Goal: Task Accomplishment & Management: Complete application form

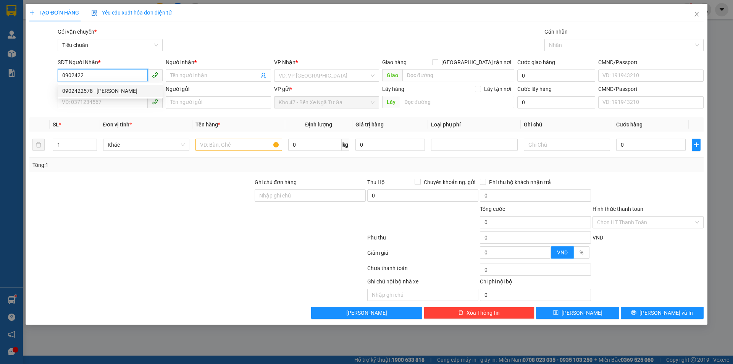
click at [110, 92] on div "0902422578 - [PERSON_NAME]" at bounding box center [110, 91] width 96 height 8
type input "0902422578"
type input "[PERSON_NAME]"
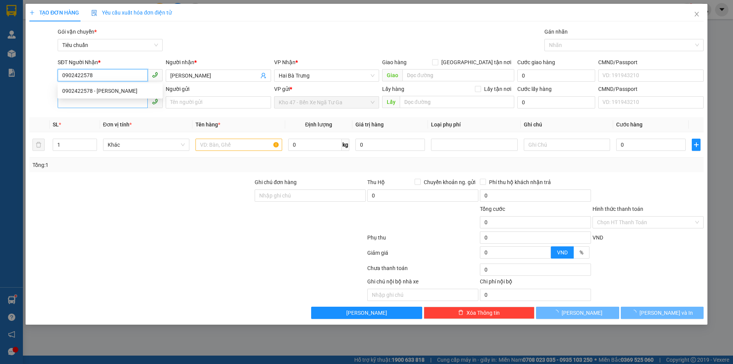
type input "40.000"
type input "0902422578"
click at [105, 104] on input "SĐT Người Gửi" at bounding box center [103, 102] width 90 height 12
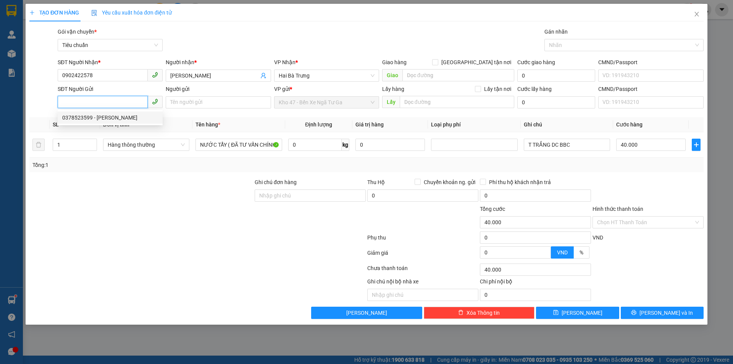
click at [110, 116] on div "0378523599 - [PERSON_NAME]" at bounding box center [110, 117] width 96 height 8
type input "0378523599"
type input "XUKA"
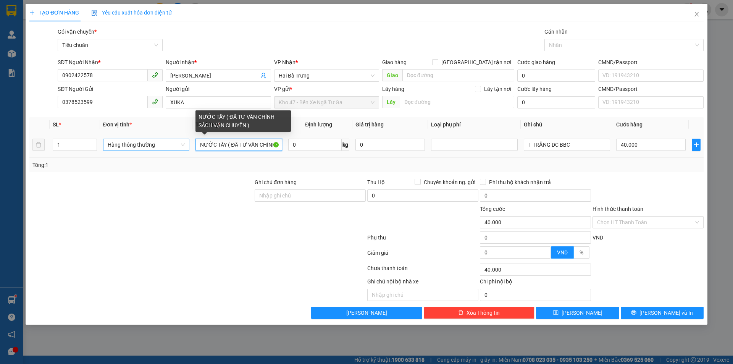
drag, startPoint x: 226, startPoint y: 145, endPoint x: 185, endPoint y: 145, distance: 41.6
click at [185, 145] on tr "1 Hàng thông thường NƯỚC TẨY ( ĐÃ TƯ VẤN CHÍNH SÁCH VẬN CHUYỂN ) 0 kg 0 T TRẮNG…" at bounding box center [366, 145] width 674 height 26
type input "MÁY HÚT MÙI ( ĐÃ TƯ VẤN CHÍNH SÁCH VẬN CHUYỂN )"
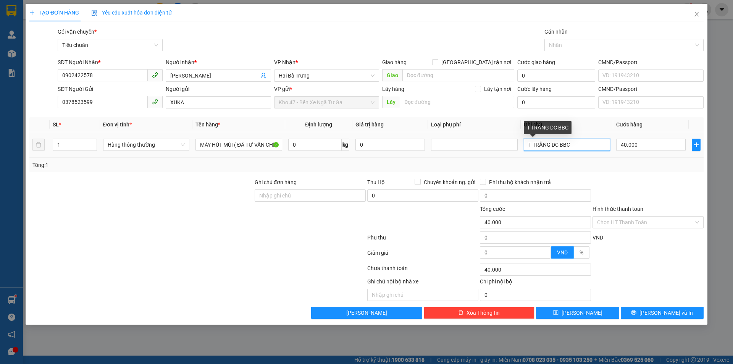
drag, startPoint x: 579, startPoint y: 143, endPoint x: 393, endPoint y: 169, distance: 187.9
click at [393, 169] on div "SL * Đơn vị tính * Tên hàng * Định lượng Giá trị hàng Loại phụ phí Ghi chú Cước…" at bounding box center [366, 144] width 674 height 55
type input "T CHỮ ĐEN BBC"
click at [655, 312] on button "[PERSON_NAME] và In" at bounding box center [662, 313] width 83 height 12
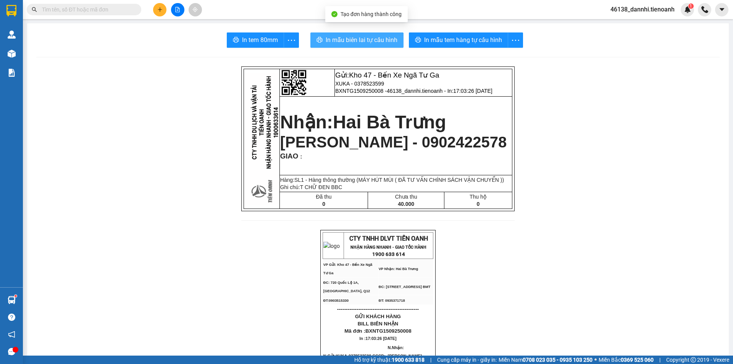
click at [341, 44] on span "In mẫu biên lai tự cấu hình" at bounding box center [362, 40] width 72 height 10
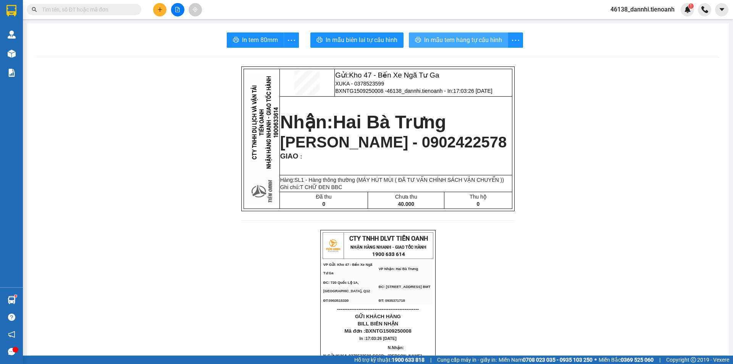
click at [440, 47] on button "In mẫu tem hàng tự cấu hình" at bounding box center [458, 39] width 99 height 15
click at [160, 10] on icon "plus" at bounding box center [160, 9] width 4 height 0
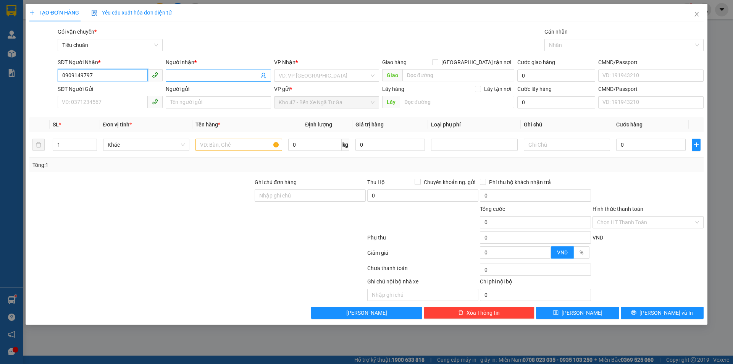
type input "0909149797"
click at [201, 73] on input "Người nhận *" at bounding box center [214, 75] width 88 height 8
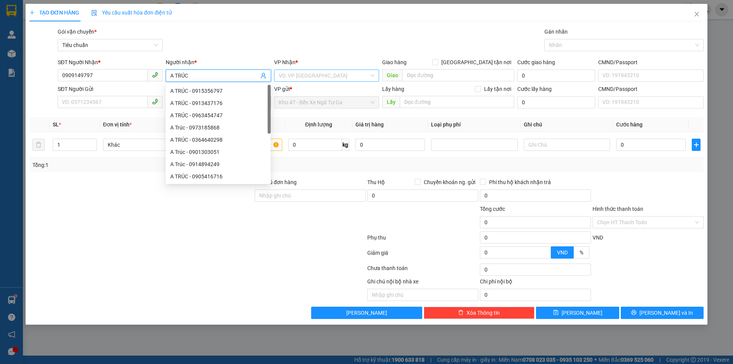
type input "A TRÚC"
click at [285, 73] on input "search" at bounding box center [324, 75] width 91 height 11
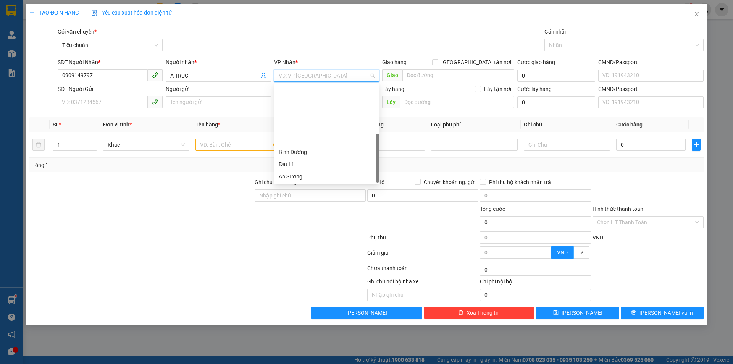
click at [309, 221] on div "Hòa Thắng" at bounding box center [327, 225] width 96 height 8
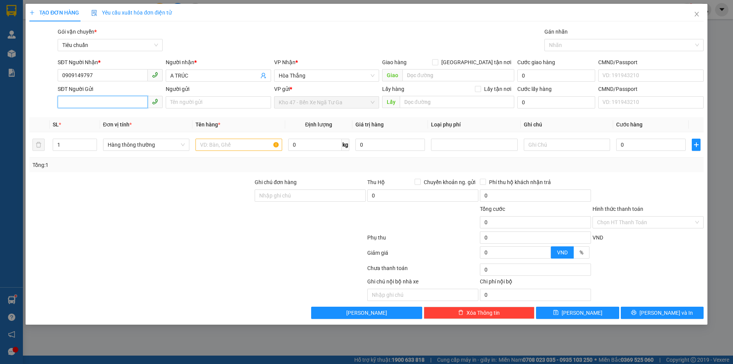
click at [102, 104] on input "SĐT Người Gửi" at bounding box center [103, 102] width 90 height 12
type input "0768713602"
click at [174, 101] on input "Người gửi" at bounding box center [218, 102] width 105 height 12
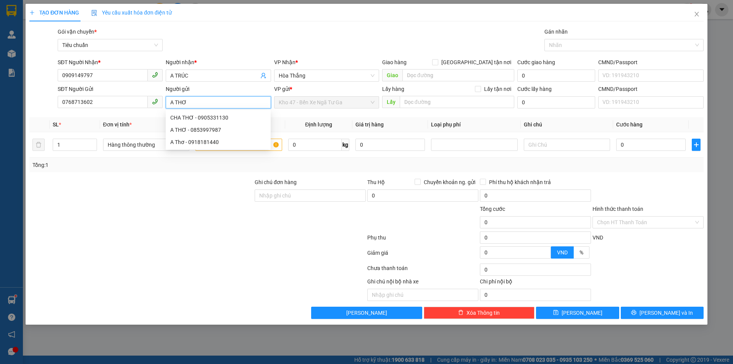
type input "A THƠ"
click at [118, 243] on div at bounding box center [198, 238] width 338 height 15
click at [218, 142] on input "text" at bounding box center [239, 145] width 86 height 12
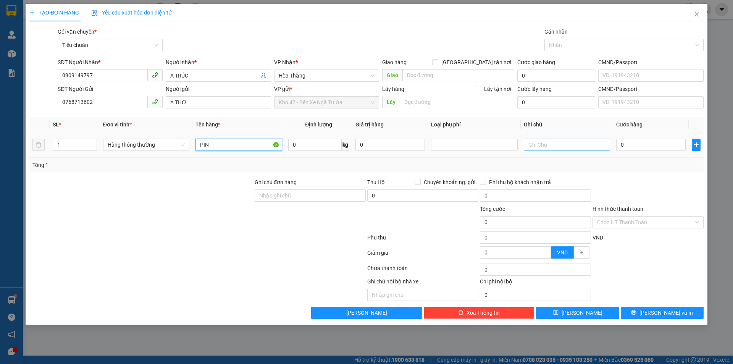
type input "PIN"
click at [582, 141] on input "text" at bounding box center [567, 145] width 86 height 12
type input "T GỖ DC BALLET"
click at [643, 137] on td "0" at bounding box center [651, 145] width 76 height 26
click at [645, 152] on div "0" at bounding box center [651, 144] width 70 height 15
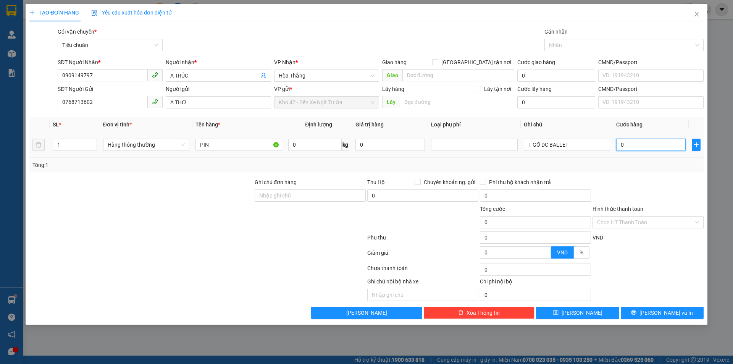
click at [644, 147] on input "0" at bounding box center [651, 145] width 70 height 12
type input "2"
type input "25"
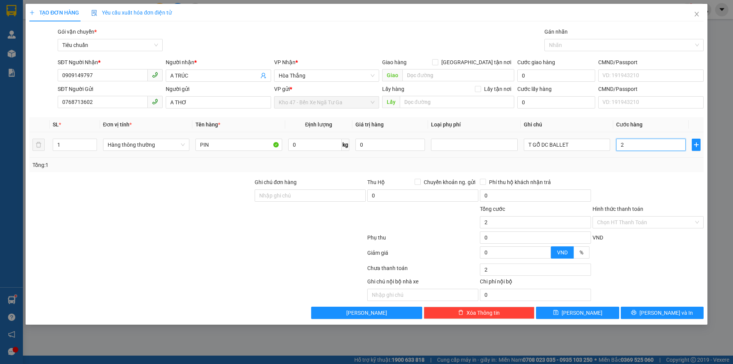
type input "25"
type input "250"
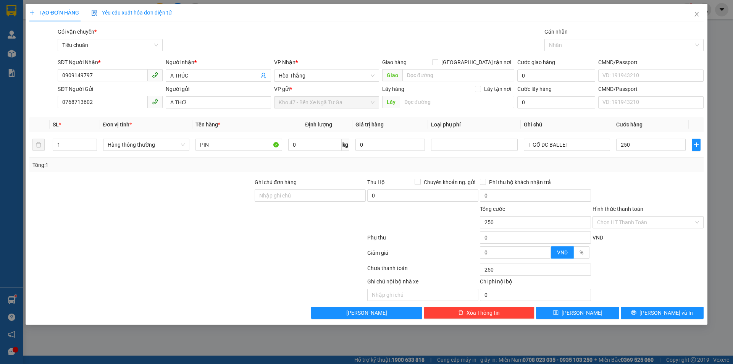
type input "250.000"
click at [647, 181] on div at bounding box center [648, 191] width 113 height 27
click at [656, 313] on span "[PERSON_NAME] và In" at bounding box center [666, 313] width 53 height 8
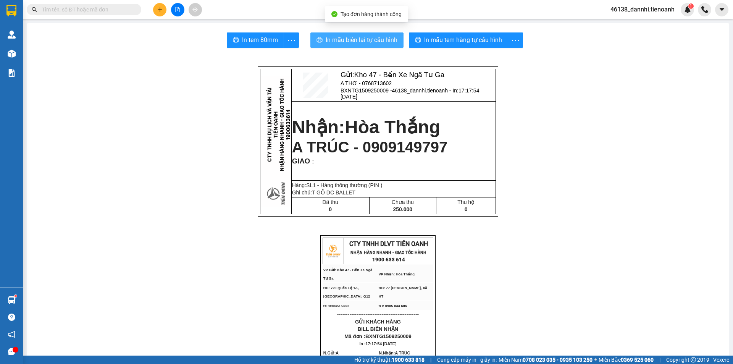
click at [374, 36] on span "In mẫu biên lai tự cấu hình" at bounding box center [362, 40] width 72 height 10
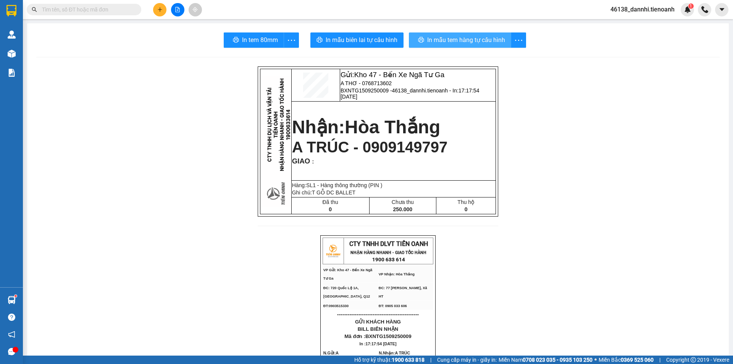
click at [467, 42] on span "In mẫu tem hàng tự cấu hình" at bounding box center [466, 40] width 78 height 10
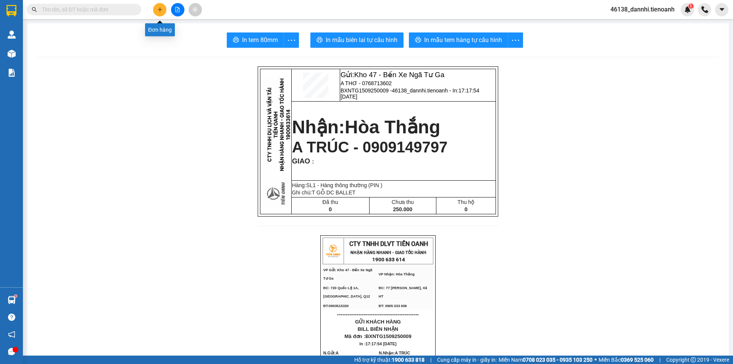
click at [158, 15] on button at bounding box center [159, 9] width 13 height 13
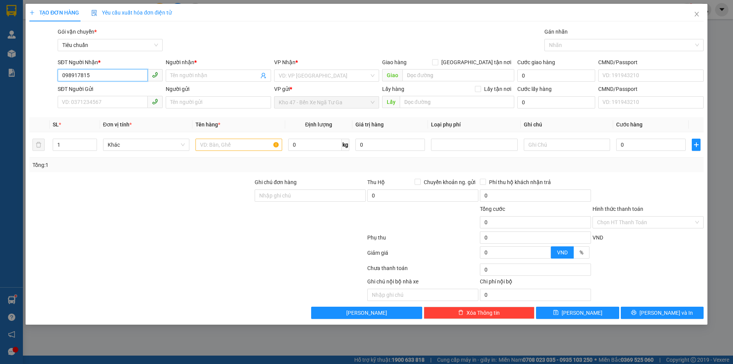
type input "0989178159"
click at [123, 92] on div "0989178159 - A KÝ" at bounding box center [110, 91] width 96 height 8
type input "A KÝ"
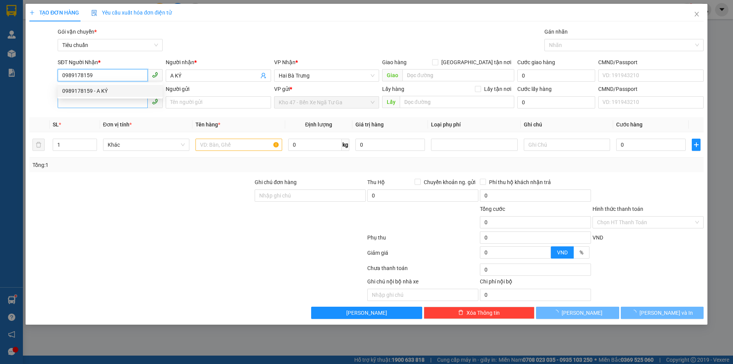
type input "0989178159"
type input "330.000"
click at [114, 104] on input "SĐT Người Gửi" at bounding box center [103, 102] width 90 height 12
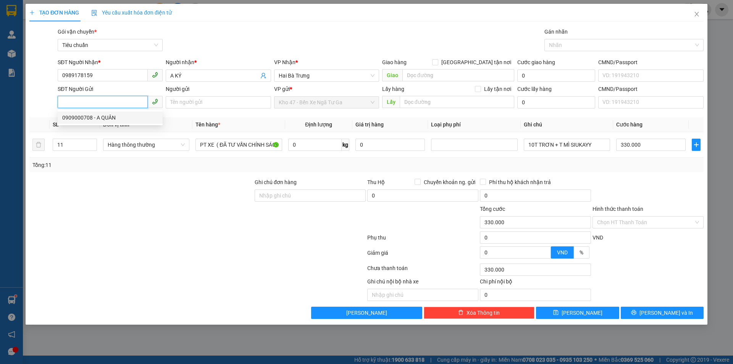
click at [116, 118] on div "0909000708 - A QUÂN" at bounding box center [110, 117] width 96 height 8
type input "0909000708"
type input "A QUÂN"
click at [76, 149] on input "11" at bounding box center [75, 144] width 44 height 11
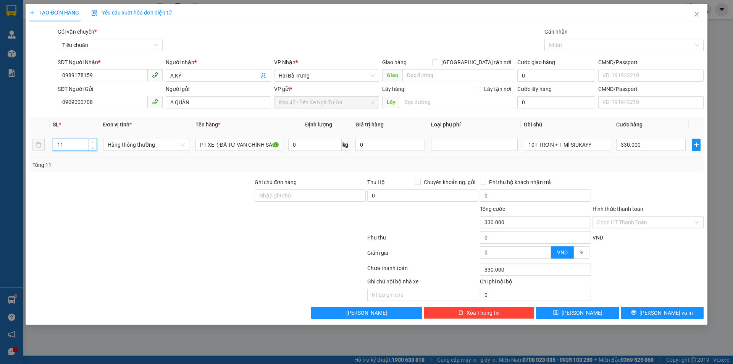
click at [76, 149] on input "11" at bounding box center [75, 144] width 44 height 11
type input "1"
click at [328, 149] on input "0" at bounding box center [314, 145] width 53 height 12
type input "0"
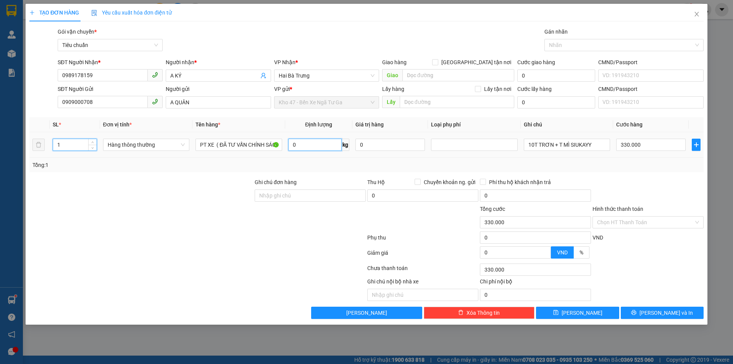
type input "0"
type input "9"
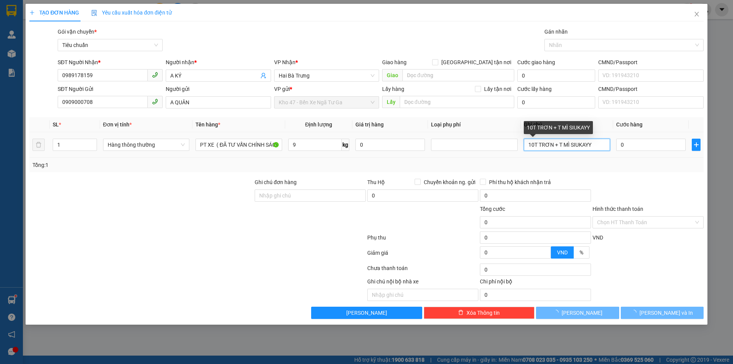
click at [538, 143] on input "10T TRƠN + T MÌ SIUKAYY" at bounding box center [567, 145] width 86 height 12
type input "40.000"
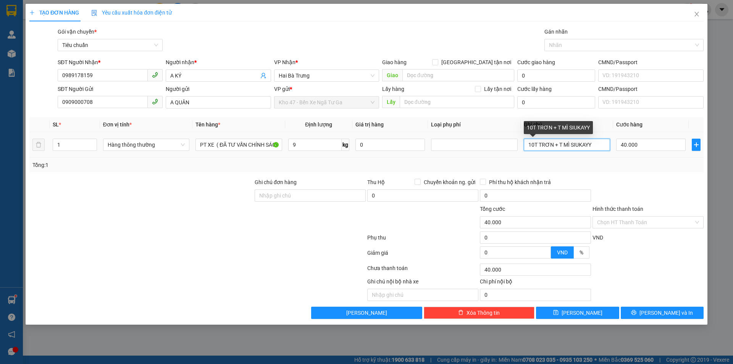
click at [538, 143] on input "10T TRƠN + T MÌ SIUKAYY" at bounding box center [567, 145] width 86 height 12
type input "P"
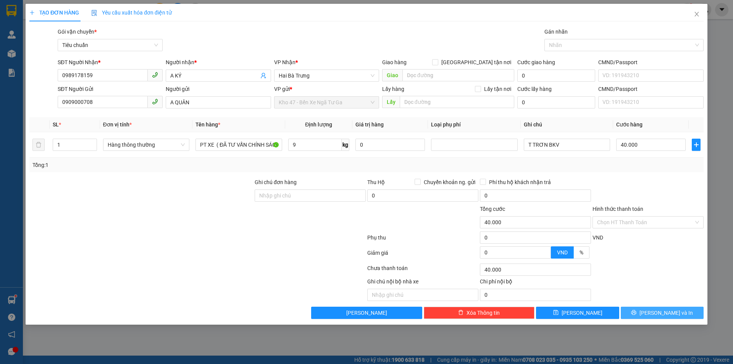
click at [671, 310] on span "[PERSON_NAME] và In" at bounding box center [666, 313] width 53 height 8
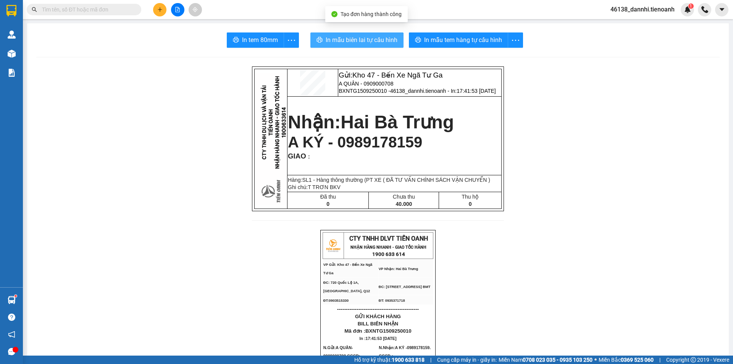
click at [325, 47] on button "In mẫu biên lai tự cấu hình" at bounding box center [357, 39] width 93 height 15
click at [359, 148] on span "A KÝ - 0989178159" at bounding box center [355, 142] width 134 height 17
click at [90, 13] on input "text" at bounding box center [87, 9] width 90 height 8
paste input "0989178159"
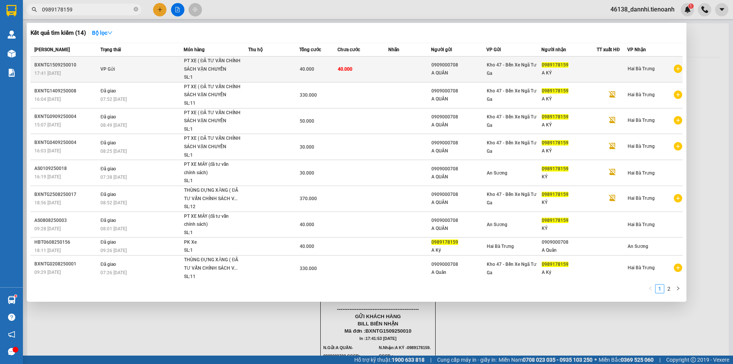
type input "0989178159"
click at [221, 66] on div "PT XE ( ĐÃ TƯ VẤN CHÍNH SÁCH VẬN CHUYỂN" at bounding box center [212, 65] width 57 height 16
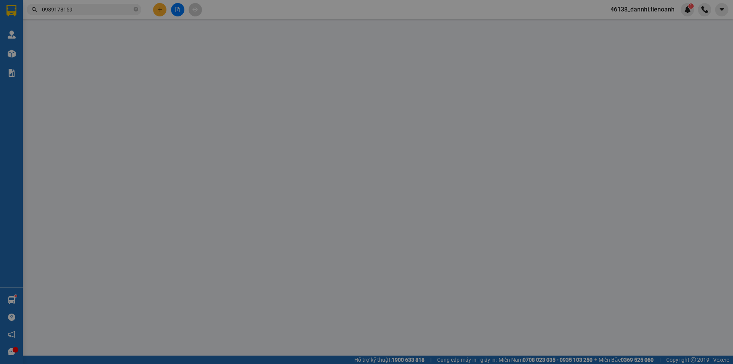
type input "0989178159"
type input "A KÝ"
type input "0909000708"
type input "A QUÂN"
type input "40.000"
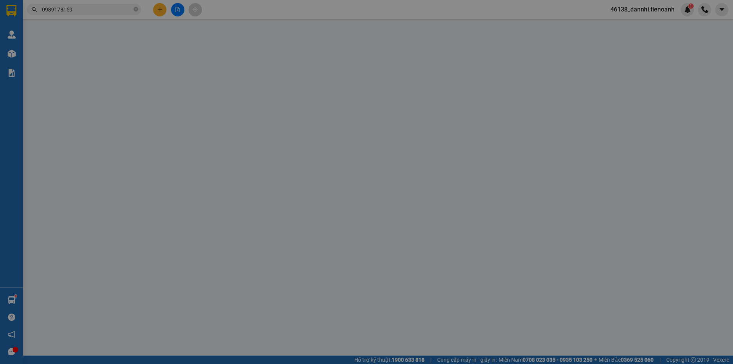
type input "40.000"
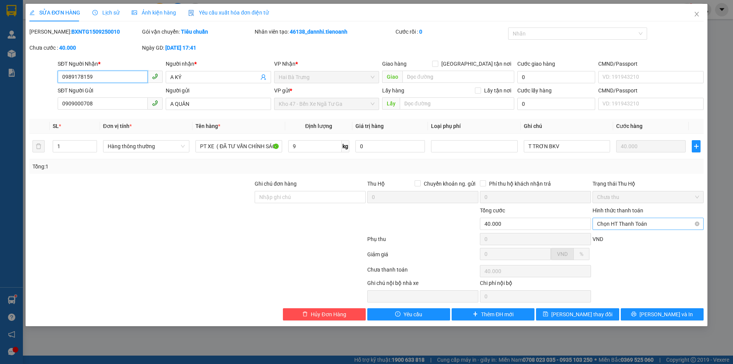
click at [643, 229] on span "Chọn HT Thanh Toán" at bounding box center [648, 223] width 102 height 11
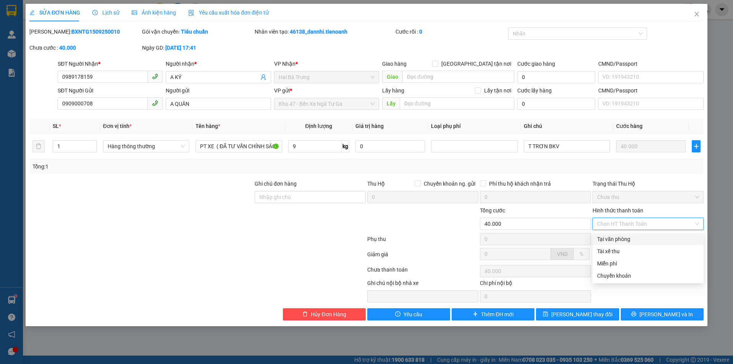
click at [631, 240] on div "Tại văn phòng" at bounding box center [648, 239] width 102 height 8
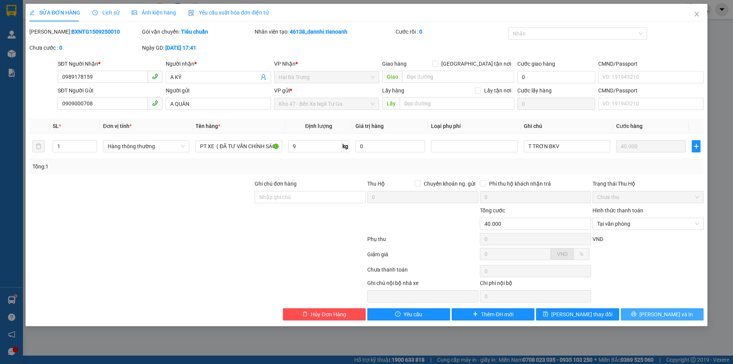
click at [635, 312] on button "[PERSON_NAME] và In" at bounding box center [662, 314] width 83 height 12
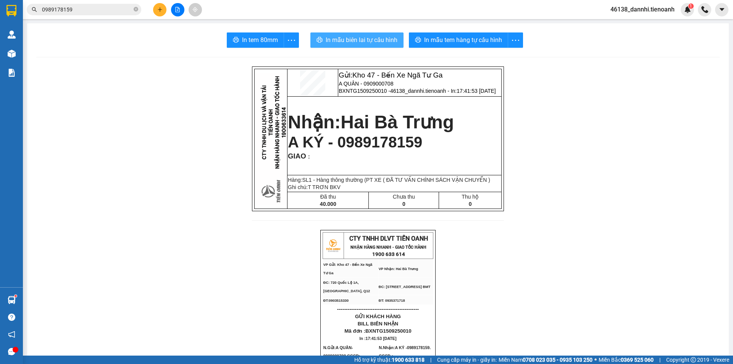
click at [382, 38] on span "In mẫu biên lai tự cấu hình" at bounding box center [362, 40] width 72 height 10
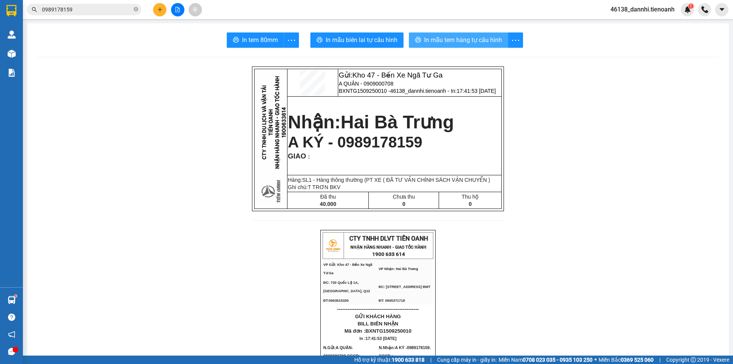
click at [463, 39] on span "In mẫu tem hàng tự cấu hình" at bounding box center [463, 40] width 78 height 10
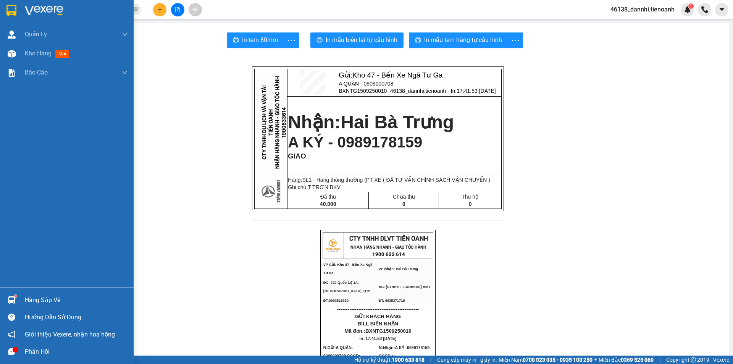
click at [12, 13] on img at bounding box center [11, 10] width 10 height 11
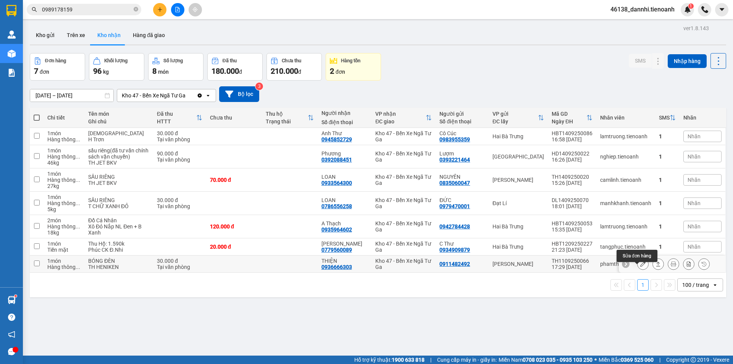
click at [640, 267] on icon at bounding box center [642, 263] width 5 height 5
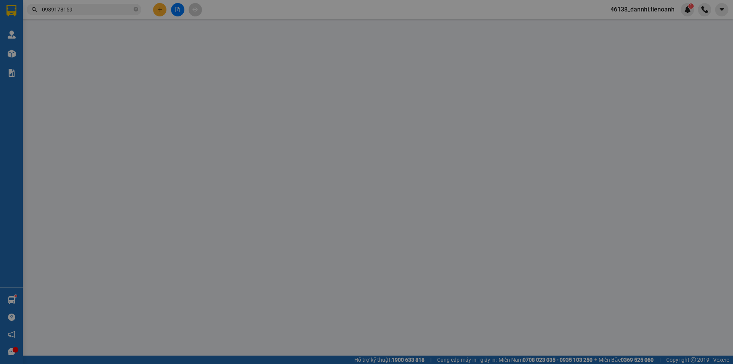
type input "0936666303"
type input "THIỆN"
type input "0911482492"
type input "30.000"
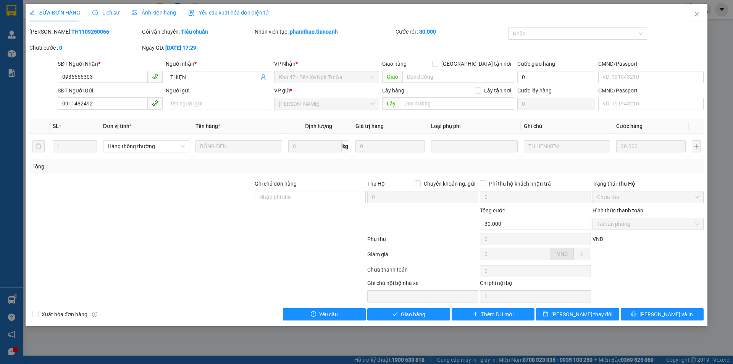
click at [412, 322] on div "SỬA ĐƠN HÀNG Lịch sử Ảnh kiện hàng Yêu cầu xuất hóa đơn điện tử Total Paid Fee …" at bounding box center [367, 165] width 682 height 322
click at [417, 320] on button "Giao hàng" at bounding box center [408, 314] width 83 height 12
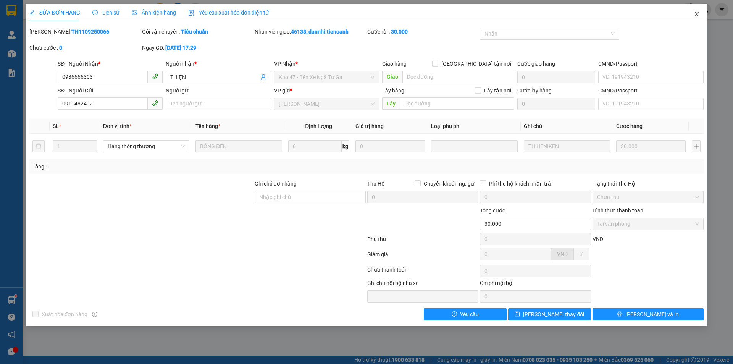
click at [700, 16] on span "Close" at bounding box center [696, 14] width 21 height 21
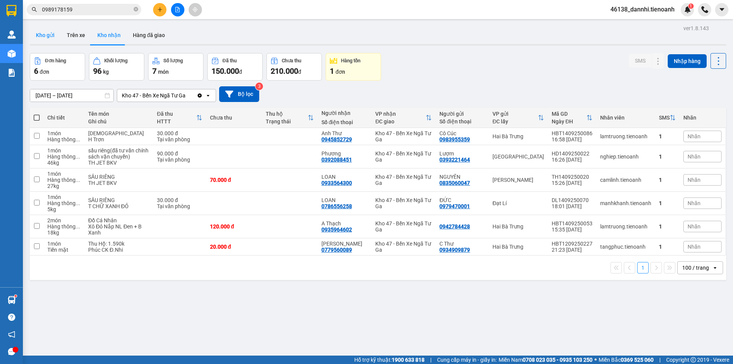
click at [52, 30] on button "Kho gửi" at bounding box center [45, 35] width 31 height 18
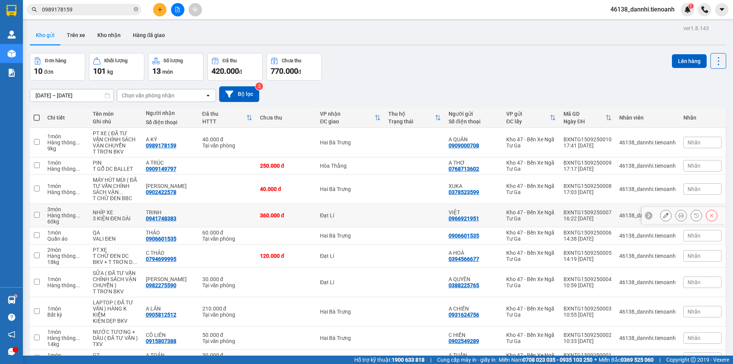
click at [373, 204] on td "Đạt Lí" at bounding box center [350, 215] width 68 height 23
checkbox input "true"
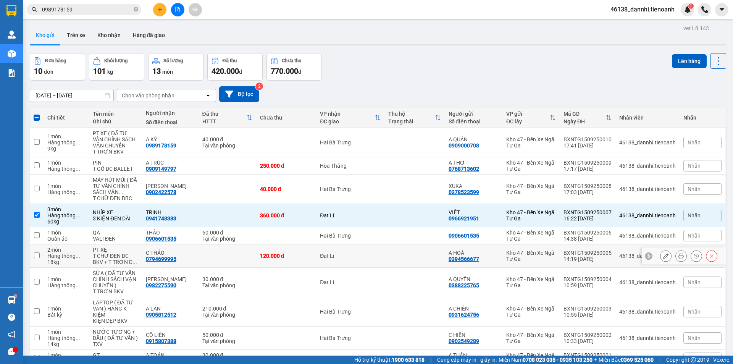
click at [367, 253] on div "Đạt Lí" at bounding box center [350, 256] width 61 height 6
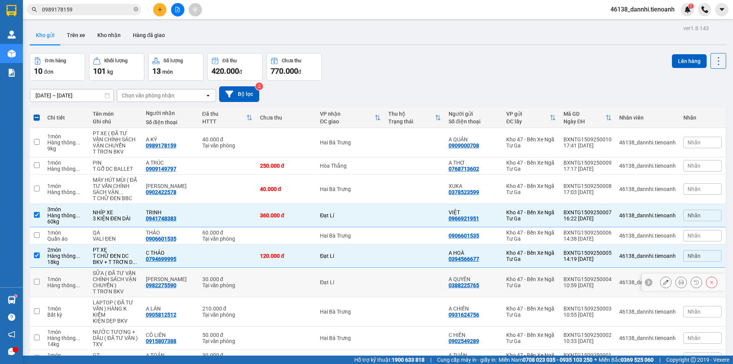
click at [360, 268] on td "Đạt Lí" at bounding box center [350, 282] width 68 height 29
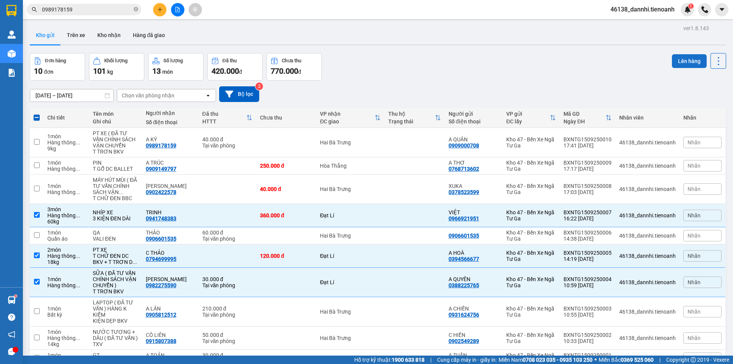
click at [680, 54] on button "Lên hàng" at bounding box center [689, 61] width 35 height 14
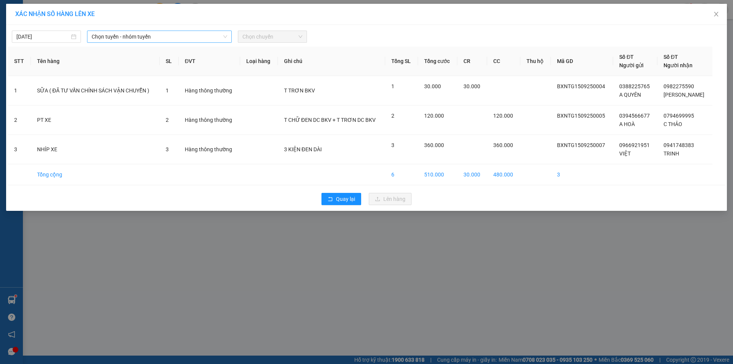
click at [160, 34] on span "Chọn tuyến - nhóm tuyến" at bounding box center [160, 36] width 136 height 11
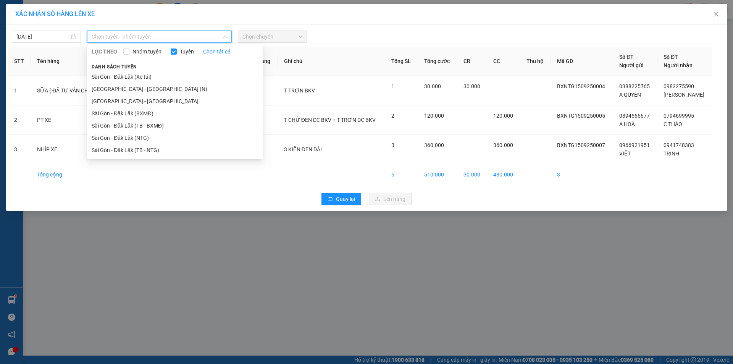
click at [139, 157] on div "LỌC THEO Nhóm tuyến Tuyến Chọn tất cả Danh sách tuyến [GEOGRAPHIC_DATA] - [GEOG…" at bounding box center [175, 102] width 176 height 112
click at [139, 150] on li "Sài Gòn - Đăk Lăk (TB - NTG)" at bounding box center [175, 150] width 176 height 12
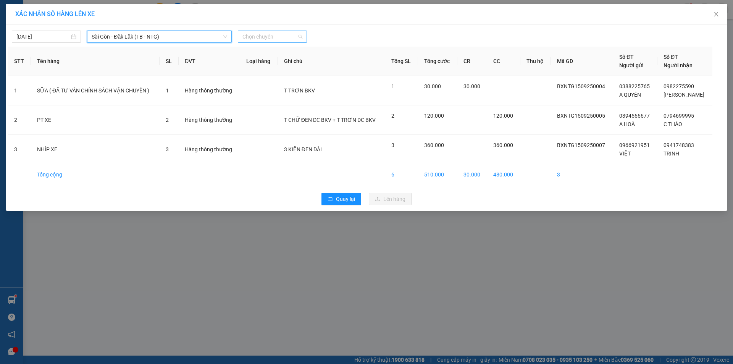
click at [293, 31] on span "Chọn chuyến" at bounding box center [273, 36] width 60 height 11
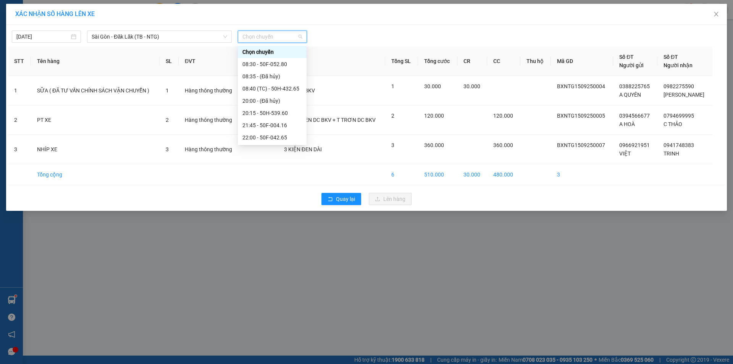
click at [280, 182] on div "23:10 - 50F-003.79" at bounding box center [273, 186] width 60 height 8
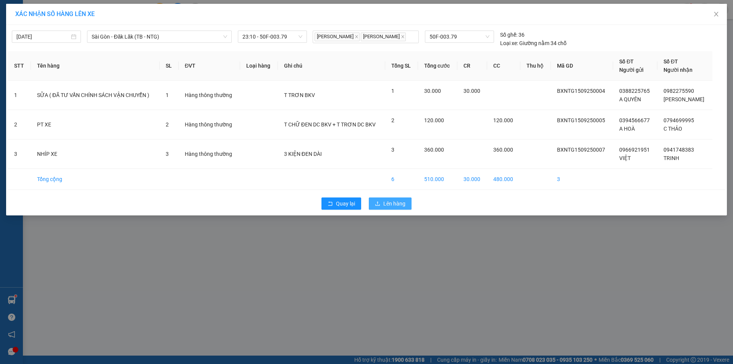
click at [392, 208] on span "Lên hàng" at bounding box center [394, 203] width 22 height 8
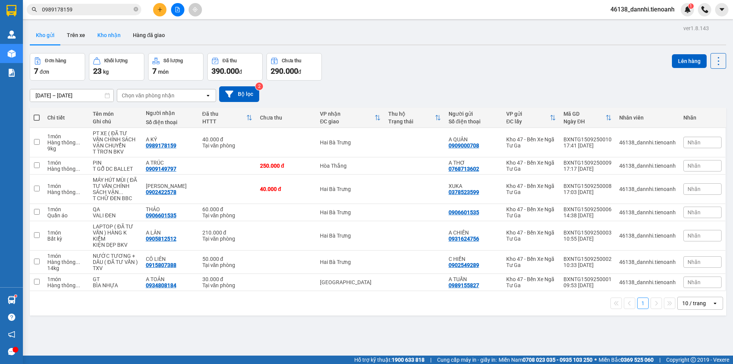
click at [114, 37] on button "Kho nhận" at bounding box center [109, 35] width 36 height 18
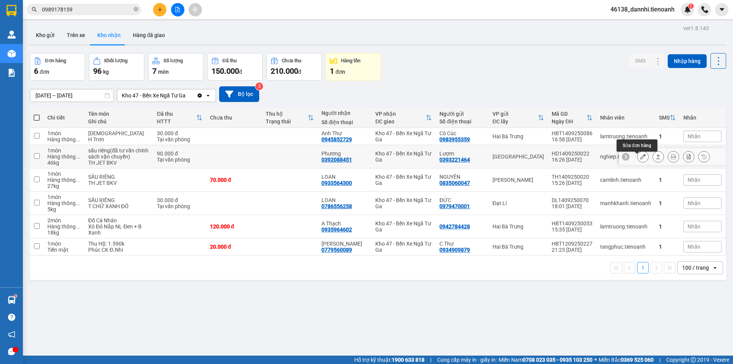
click at [640, 159] on icon at bounding box center [642, 156] width 5 height 5
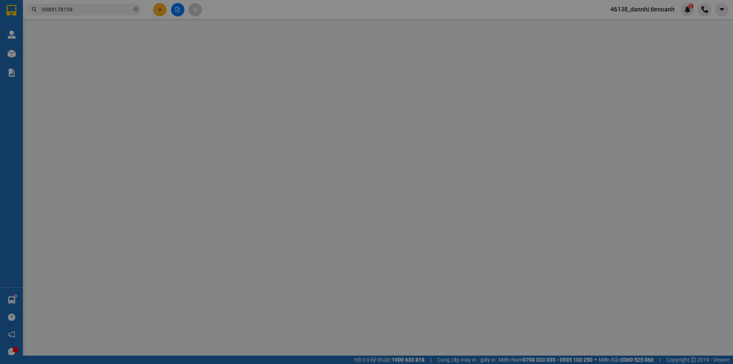
type input "0392088451"
type input "Phương"
type input "241835249"
type input "0393221464"
type input "Lượm"
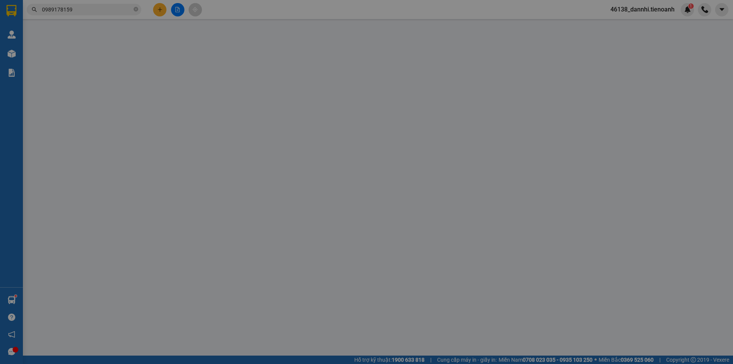
type input "066182011853"
type input "90.000"
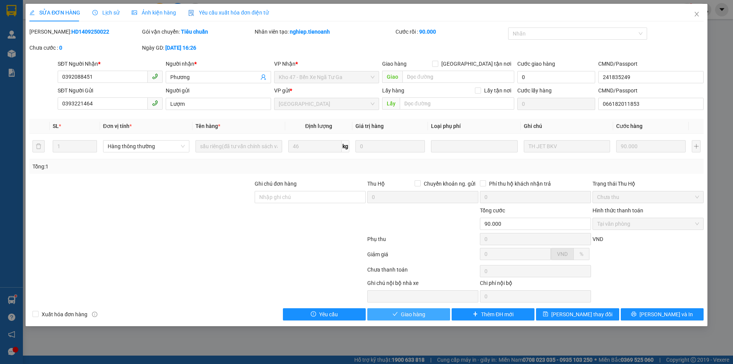
click at [412, 316] on span "Giao hàng" at bounding box center [413, 314] width 24 height 8
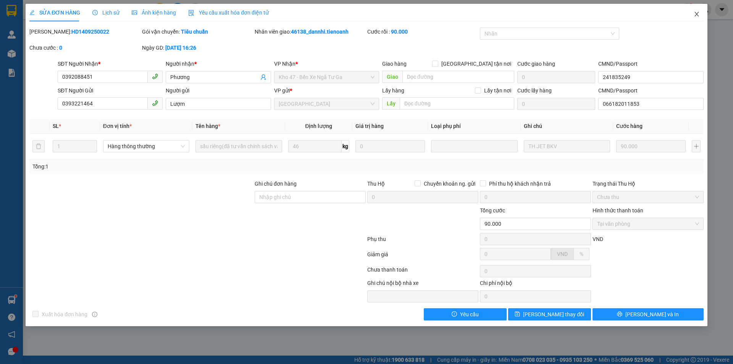
click at [697, 18] on span "Close" at bounding box center [696, 14] width 21 height 21
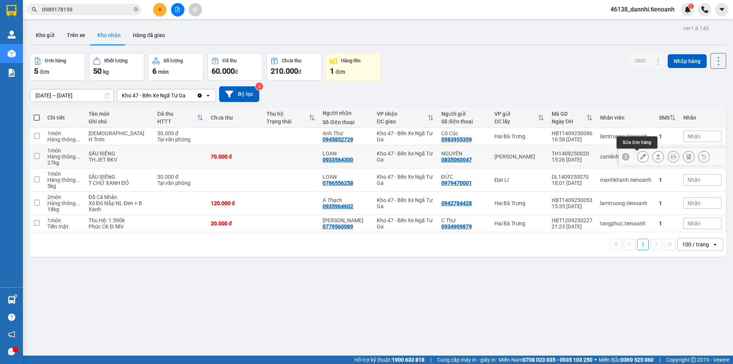
click at [640, 156] on icon at bounding box center [642, 156] width 5 height 5
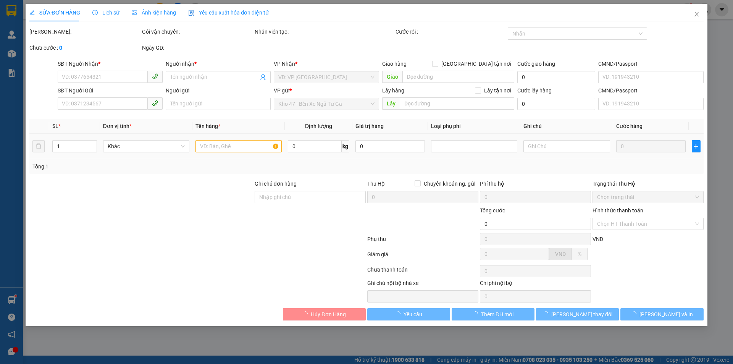
type input "0933564300"
type input "LOAN"
type input "0835060047"
type input "NGUYÊN"
type input "70.000"
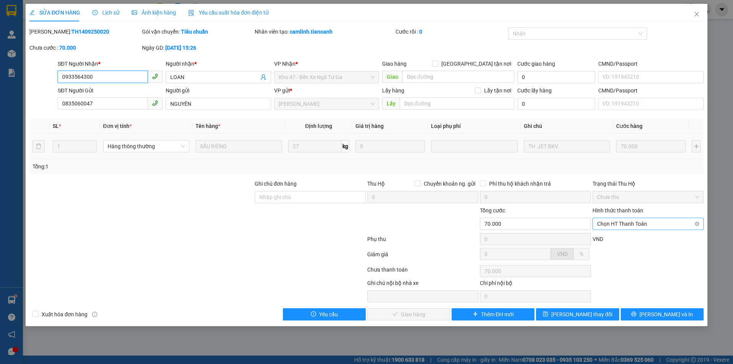
click at [630, 224] on span "Chọn HT Thanh Toán" at bounding box center [648, 223] width 102 height 11
click at [627, 236] on div "Tại văn phòng" at bounding box center [648, 239] width 102 height 8
type input "0"
click at [401, 316] on span "[PERSON_NAME] và Giao hàng" at bounding box center [418, 314] width 73 height 8
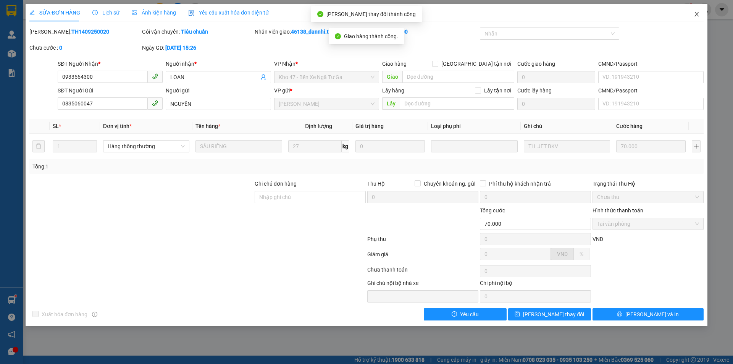
click at [698, 11] on span "Close" at bounding box center [696, 14] width 21 height 21
